Goal: Information Seeking & Learning: Find specific page/section

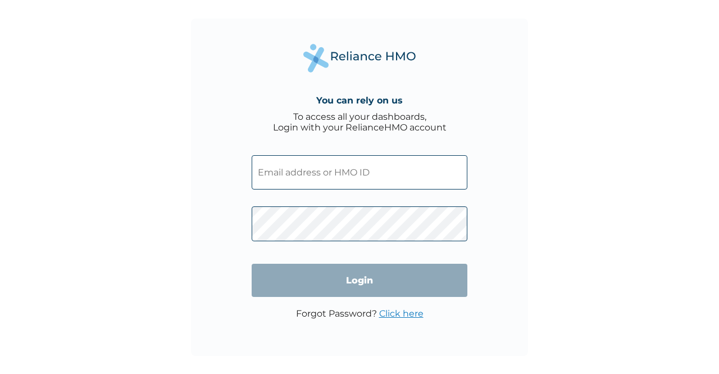
click at [282, 163] on input "text" at bounding box center [360, 172] width 216 height 34
type input "OHT/12848/A"
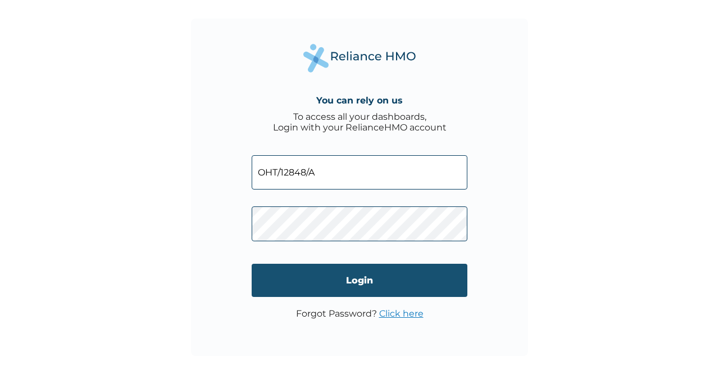
click at [335, 272] on input "Login" at bounding box center [360, 279] width 216 height 33
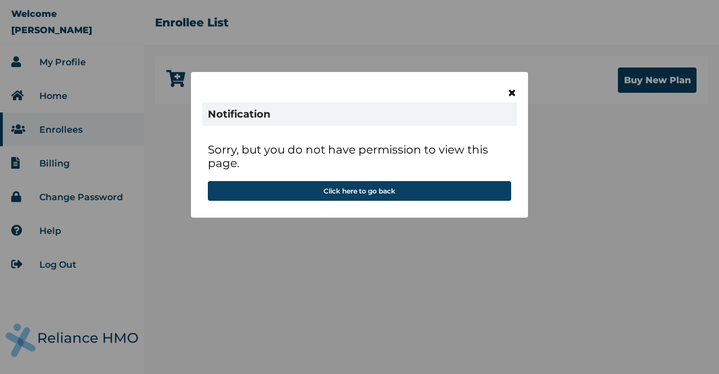
click at [511, 89] on span "×" at bounding box center [512, 92] width 10 height 19
click at [509, 94] on span "×" at bounding box center [512, 92] width 10 height 19
click at [408, 180] on p "Sorry, but you do not have permission to view this page." at bounding box center [359, 162] width 303 height 38
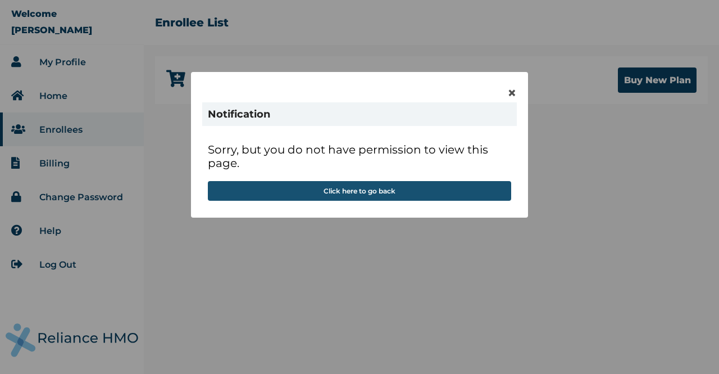
click at [405, 184] on button "Click here to go back" at bounding box center [359, 191] width 303 height 20
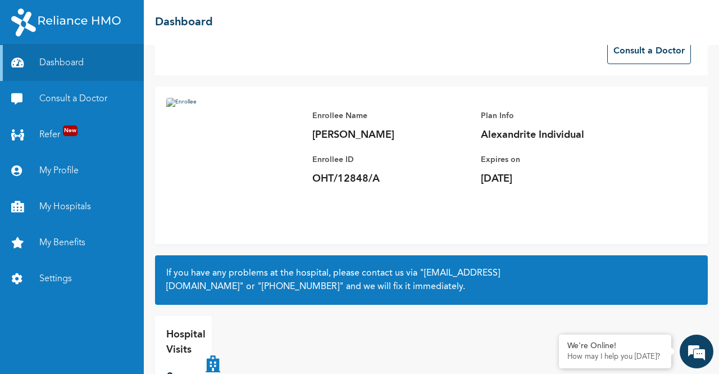
scroll to position [61, 0]
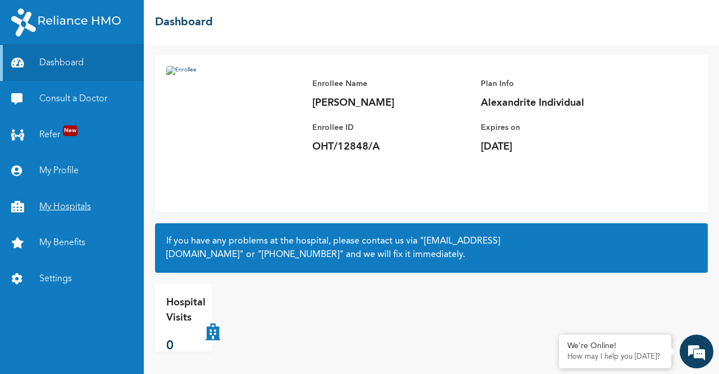
click at [45, 202] on link "My Hospitals" at bounding box center [72, 207] width 144 height 36
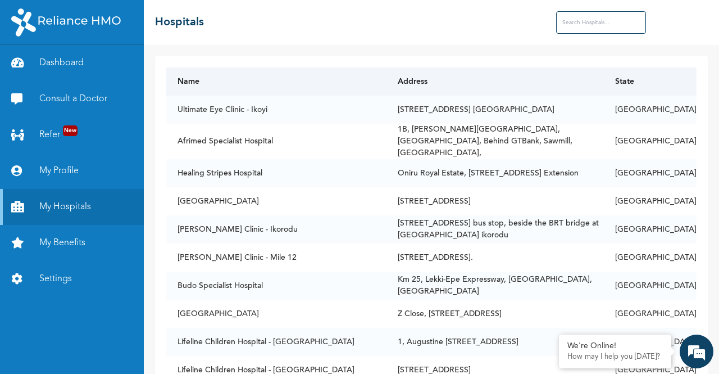
click at [284, 92] on th "Name" at bounding box center [276, 81] width 220 height 28
click at [575, 22] on input "text" at bounding box center [601, 22] width 90 height 22
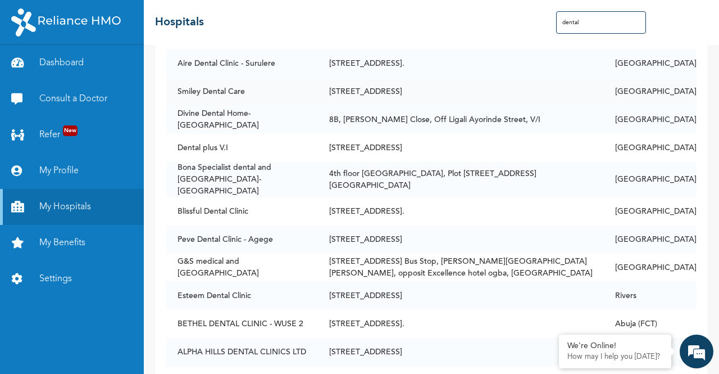
scroll to position [282, 0]
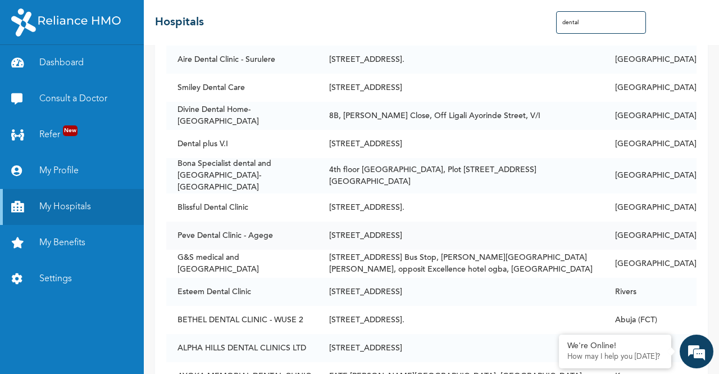
click at [411, 221] on td "[STREET_ADDRESS]" at bounding box center [461, 235] width 286 height 28
click at [443, 221] on td "[STREET_ADDRESS]" at bounding box center [461, 235] width 286 height 28
click at [483, 229] on td "[STREET_ADDRESS]" at bounding box center [461, 235] width 286 height 28
click at [445, 221] on td "[STREET_ADDRESS]" at bounding box center [461, 235] width 286 height 28
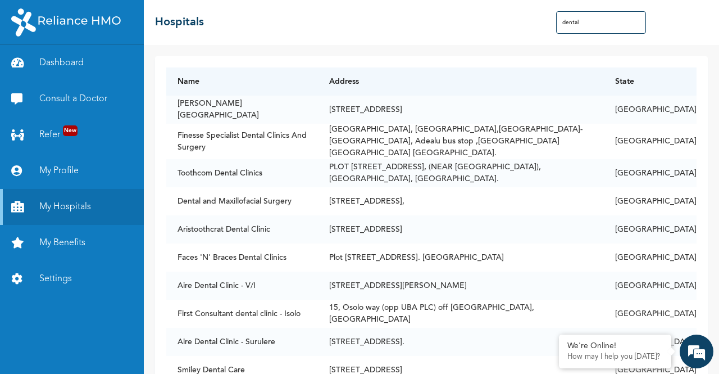
scroll to position [42, 0]
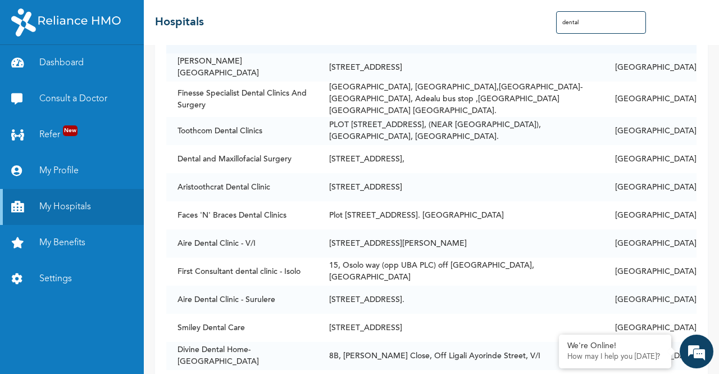
click at [593, 21] on input "dental" at bounding box center [601, 22] width 90 height 22
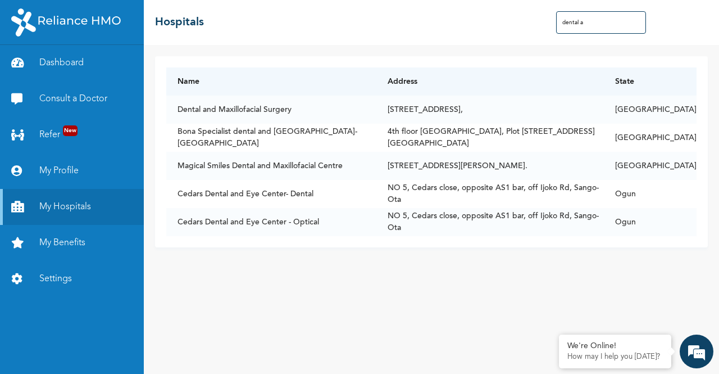
scroll to position [0, 0]
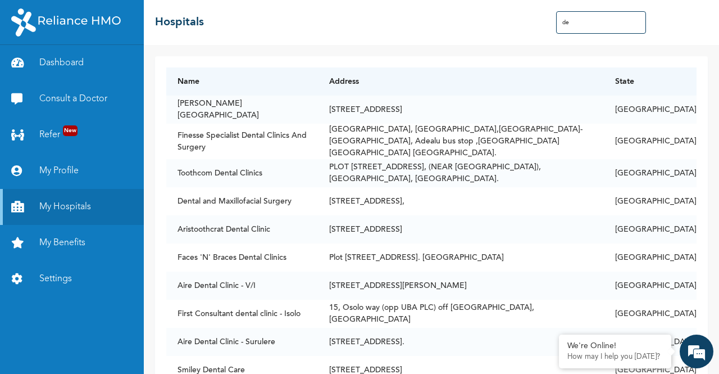
type input "d"
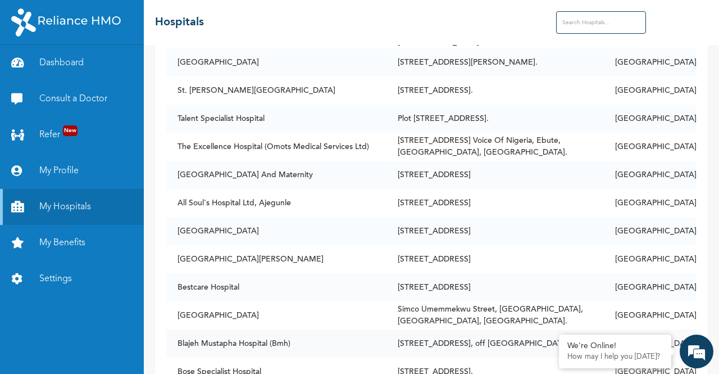
scroll to position [1237, 0]
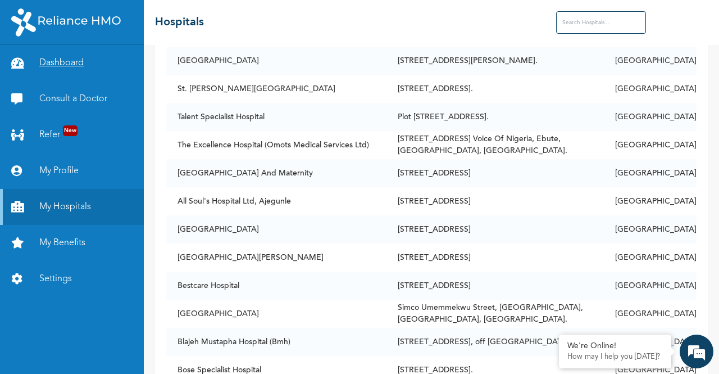
click at [80, 57] on link "Dashboard" at bounding box center [72, 63] width 144 height 36
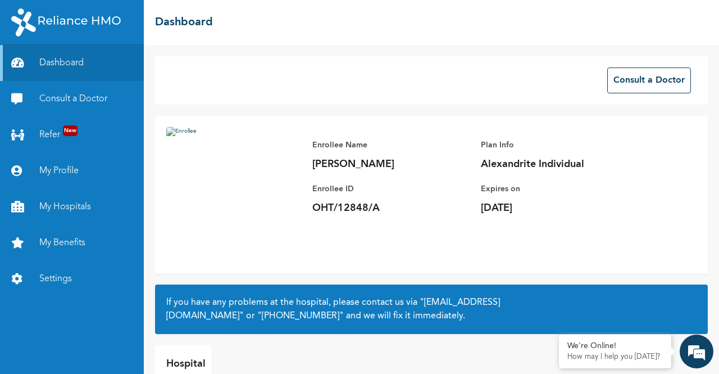
scroll to position [61, 0]
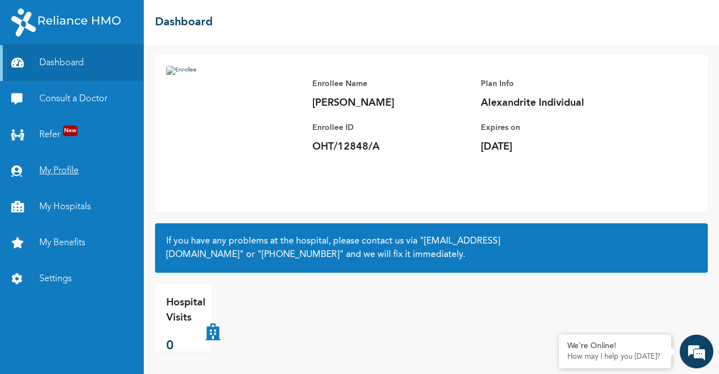
click at [62, 178] on link "My Profile" at bounding box center [72, 171] width 144 height 36
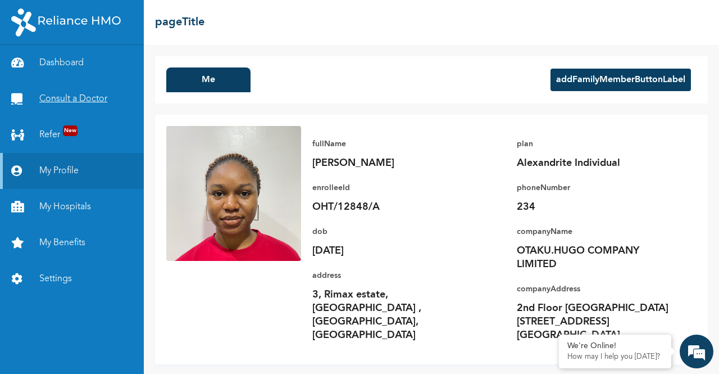
click at [85, 101] on link "Consult a Doctor" at bounding box center [72, 99] width 144 height 36
